Goal: Navigation & Orientation: Find specific page/section

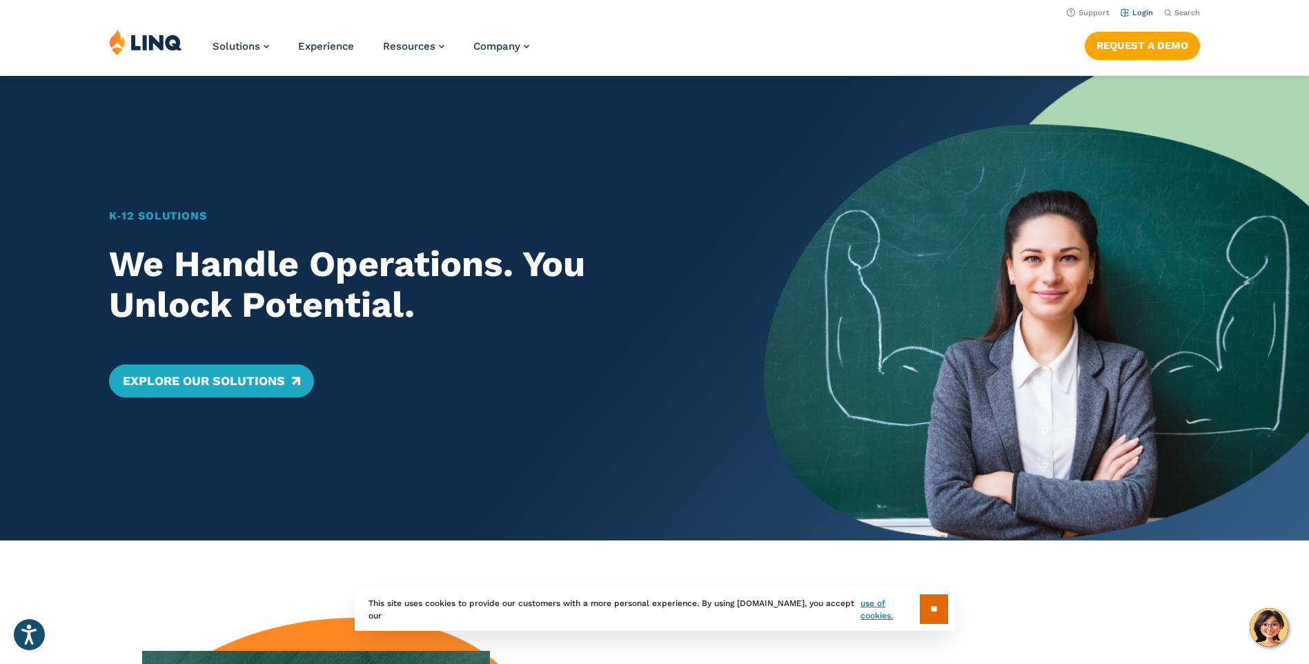
click at [1141, 10] on link "Login" at bounding box center [1137, 12] width 32 height 9
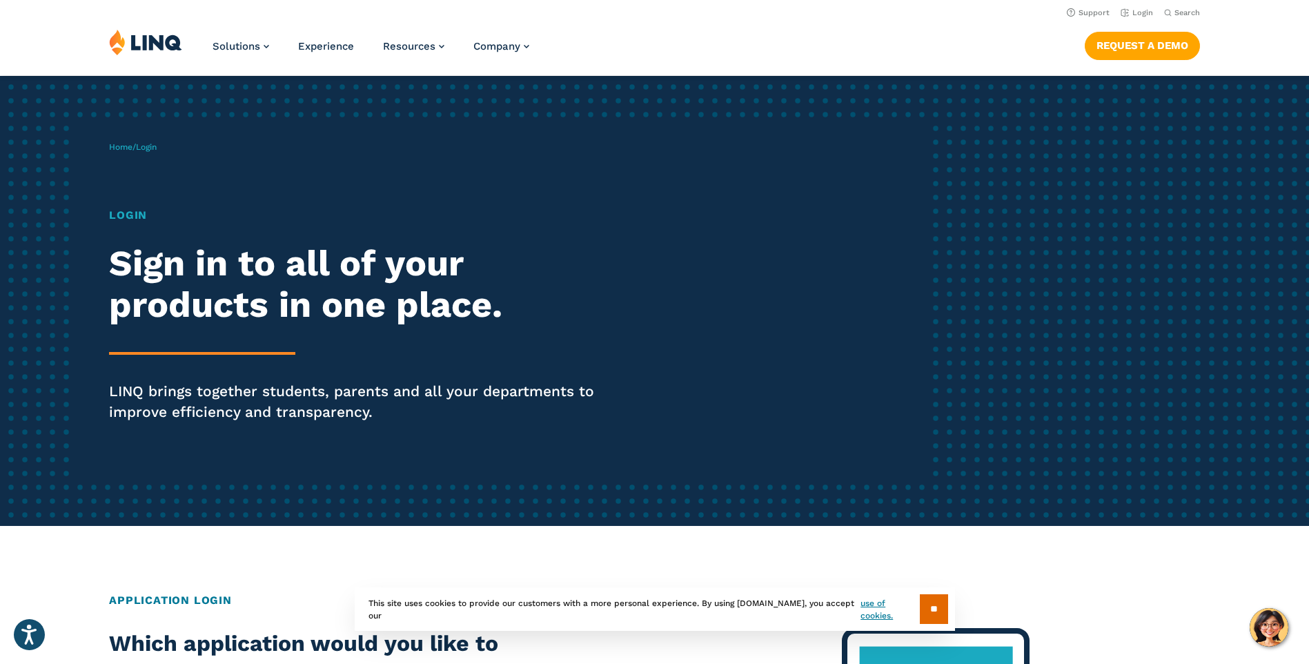
click at [157, 150] on span "Login" at bounding box center [146, 147] width 21 height 10
click at [132, 212] on h1 "Login" at bounding box center [361, 215] width 504 height 17
click at [136, 140] on div "Home / Login Login Sign in to all of your products in one place. LINQ brings to…" at bounding box center [518, 300] width 818 height 353
click at [229, 278] on h2 "Sign in to all of your products in one place." at bounding box center [361, 284] width 504 height 83
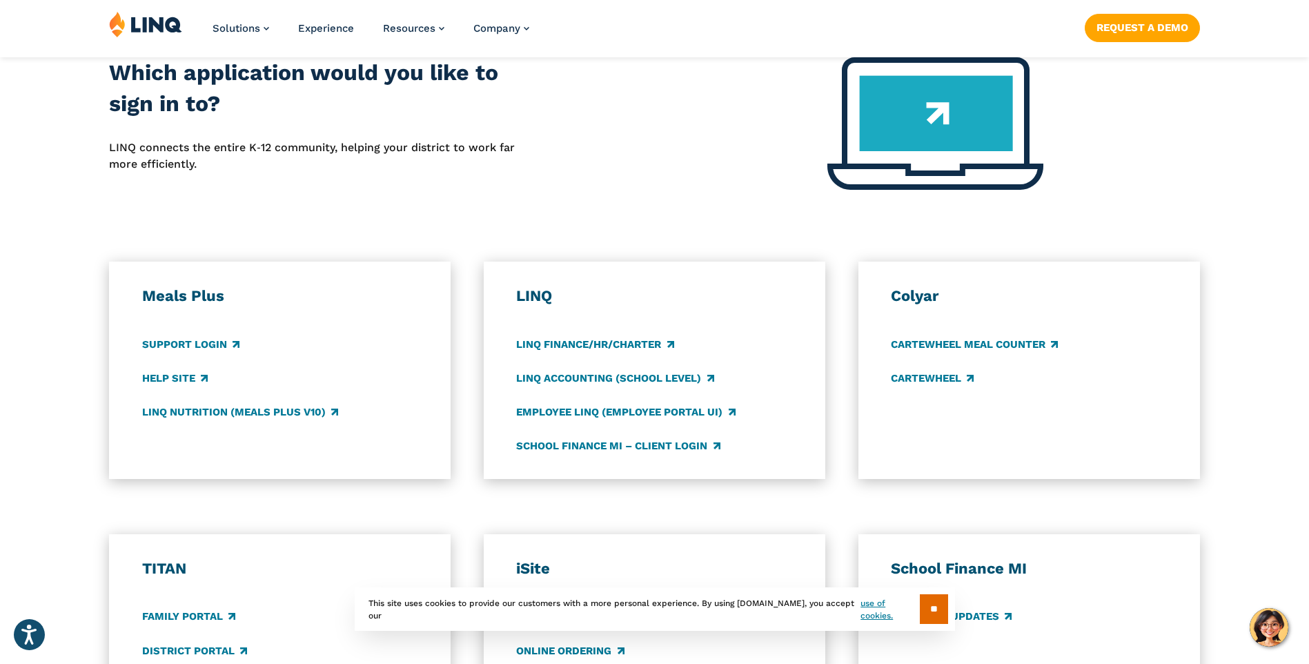
scroll to position [1035, 0]
